Goal: Navigation & Orientation: Understand site structure

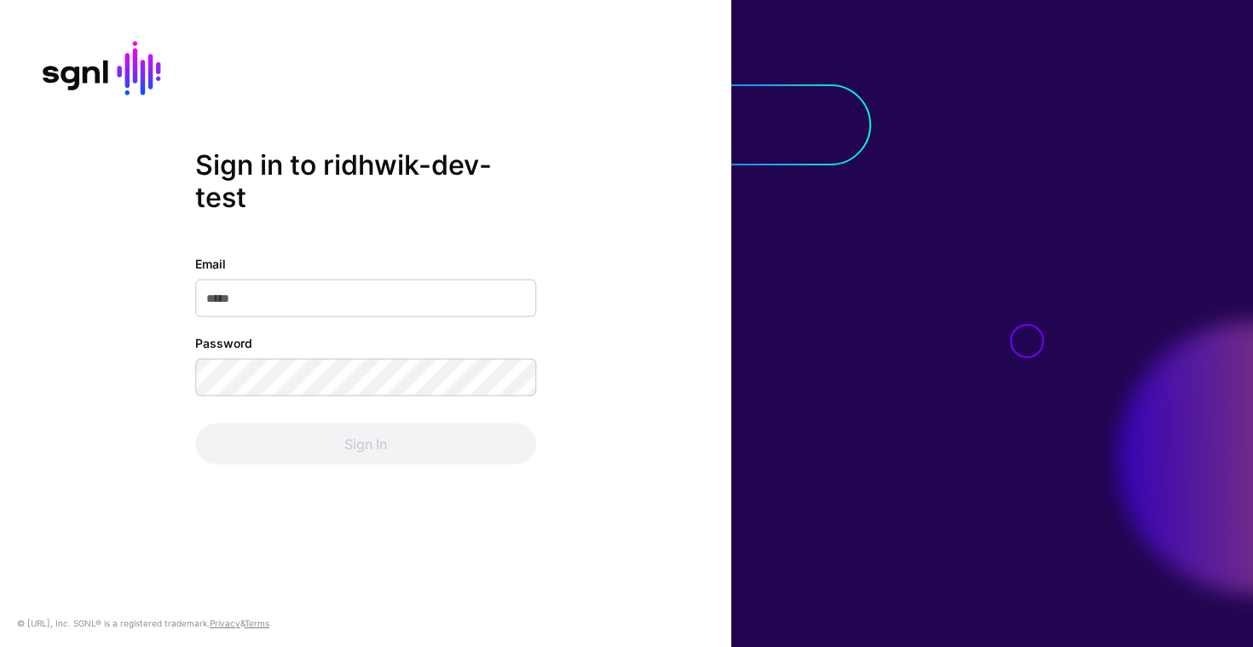
click at [353, 303] on input "Email" at bounding box center [365, 299] width 341 height 38
click at [0, 646] on com-1password-button at bounding box center [0, 647] width 0 height 0
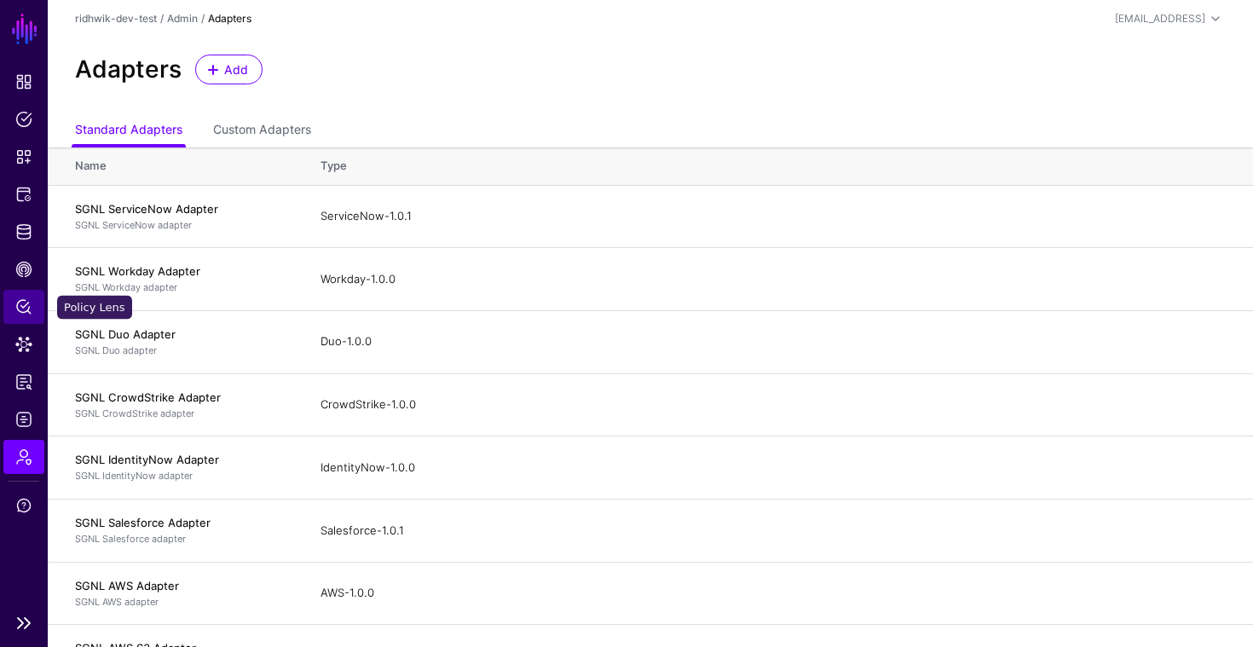
click at [22, 305] on span "Policy Lens" at bounding box center [23, 306] width 17 height 17
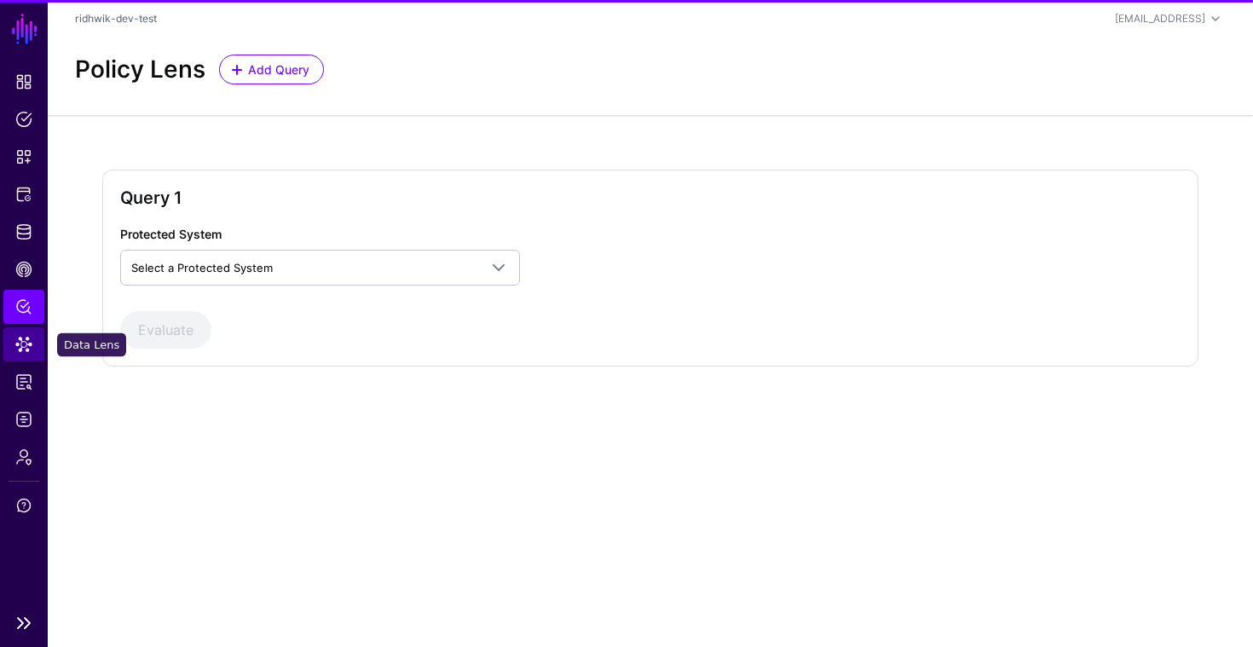
click at [25, 350] on span "Data Lens" at bounding box center [23, 344] width 17 height 17
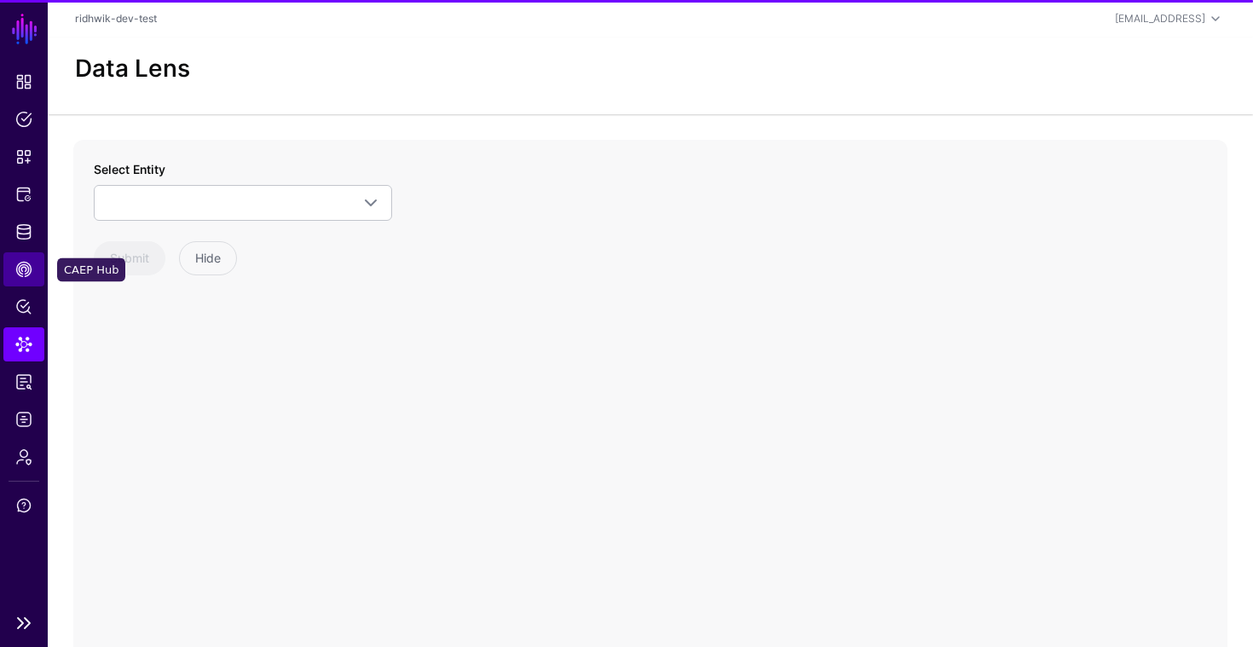
click at [25, 274] on span "CAEP Hub" at bounding box center [23, 269] width 17 height 17
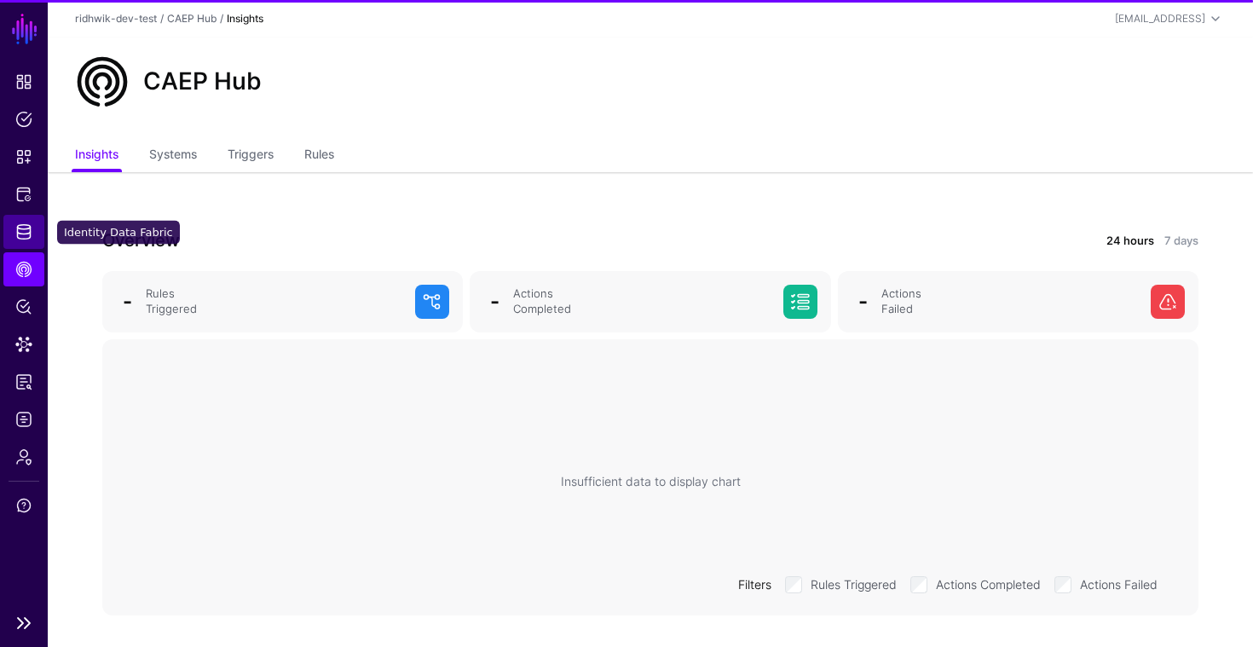
click at [28, 227] on span "Identity Data Fabric" at bounding box center [23, 231] width 17 height 17
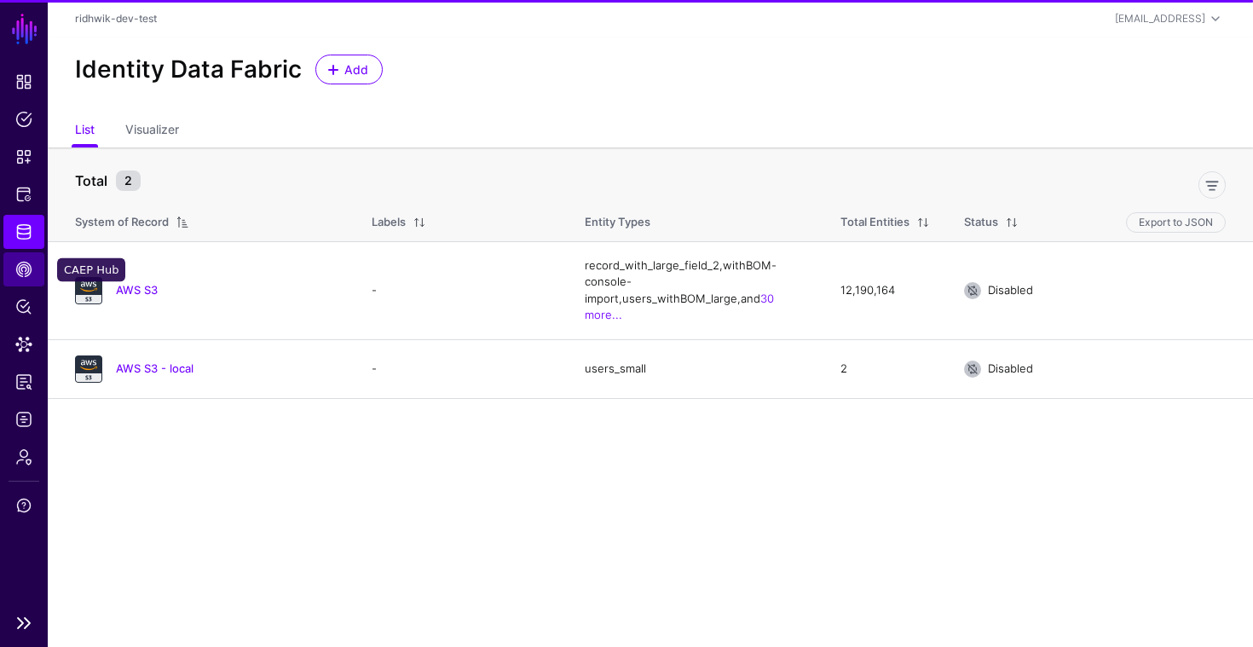
click at [26, 262] on span "CAEP Hub" at bounding box center [23, 269] width 17 height 17
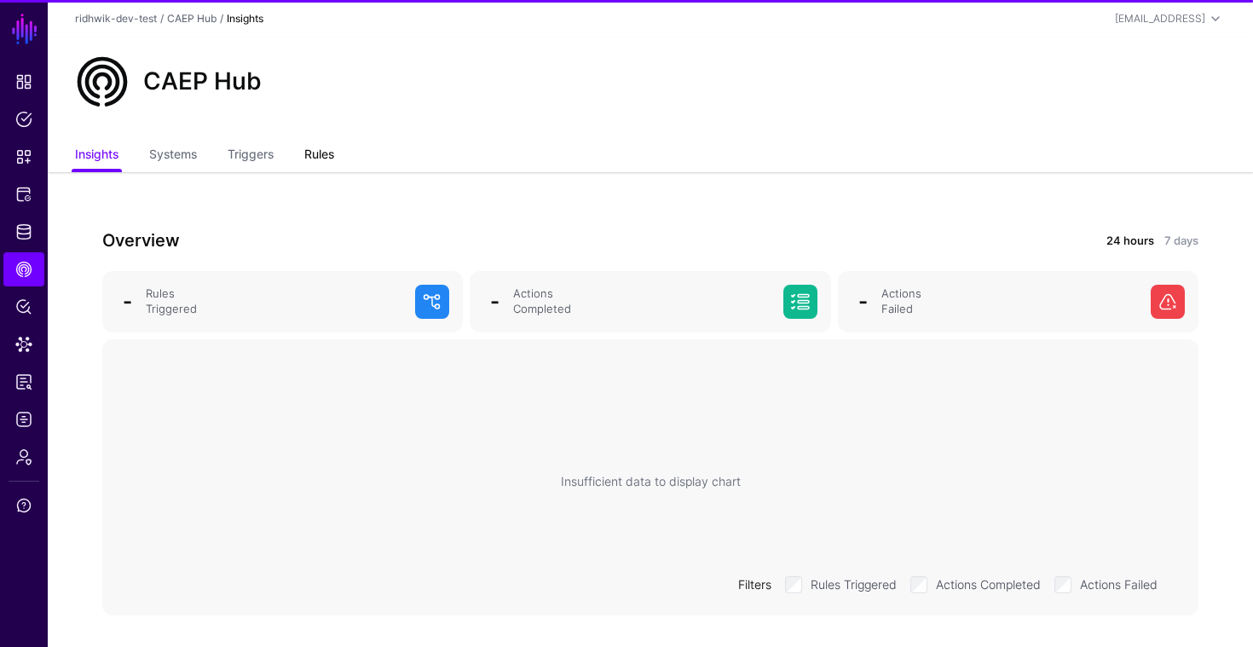
click at [312, 161] on link "Rules" at bounding box center [319, 156] width 30 height 32
